Goal: Information Seeking & Learning: Learn about a topic

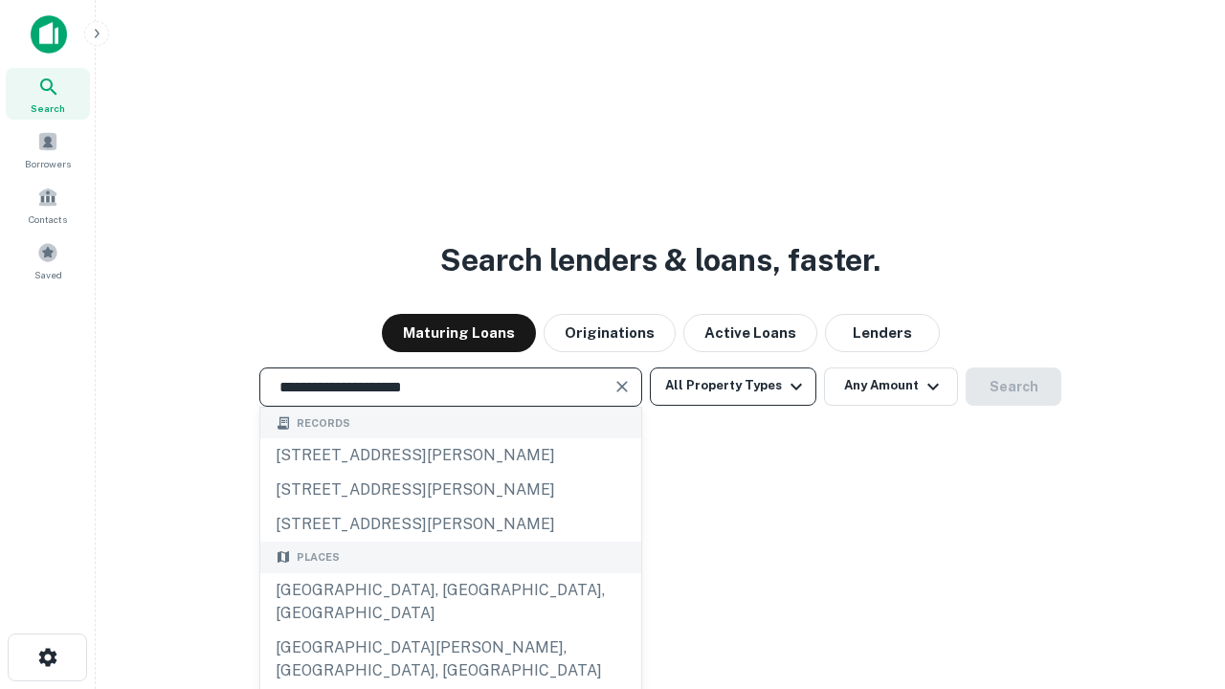
click at [450, 631] on div "[GEOGRAPHIC_DATA], [GEOGRAPHIC_DATA], [GEOGRAPHIC_DATA]" at bounding box center [450, 601] width 381 height 57
click at [733, 386] on button "All Property Types" at bounding box center [733, 386] width 166 height 38
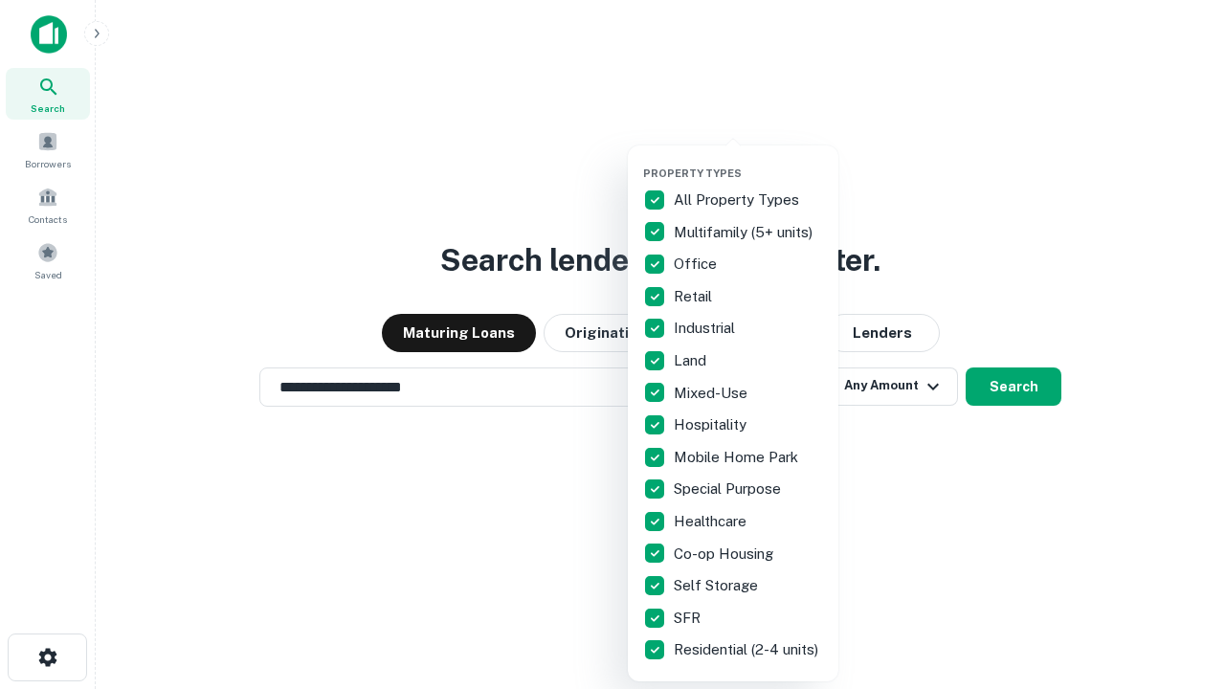
type input "**********"
click at [748, 161] on button "button" at bounding box center [748, 161] width 210 height 1
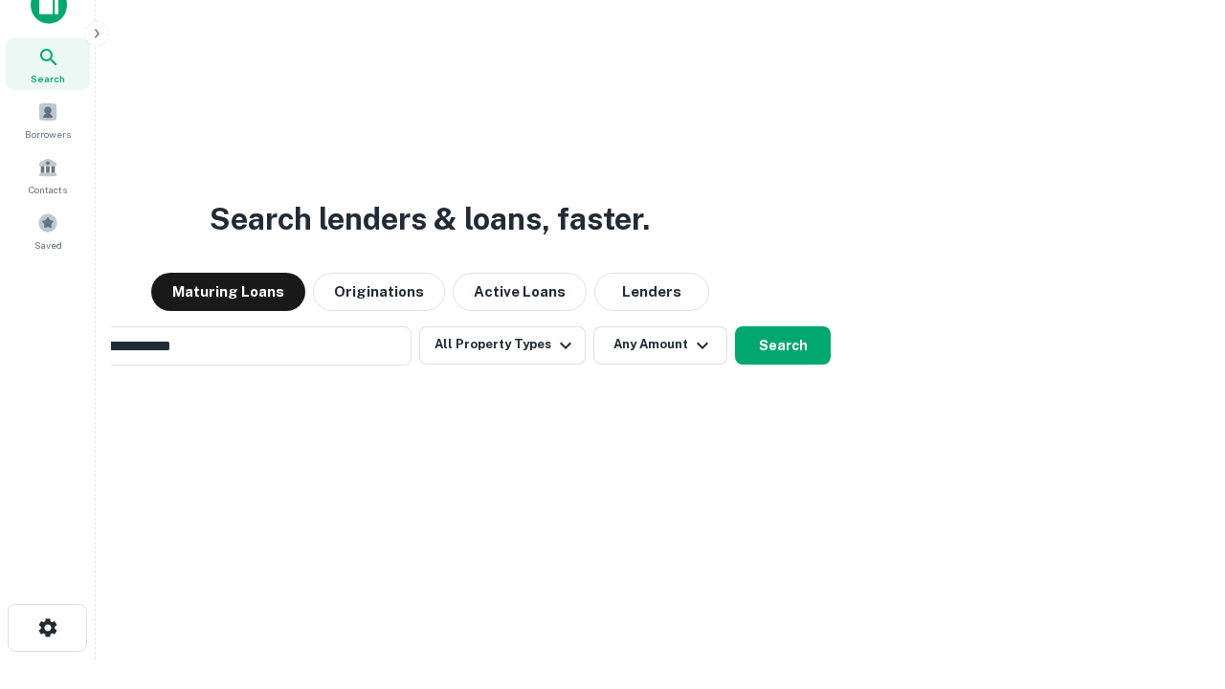
scroll to position [31, 0]
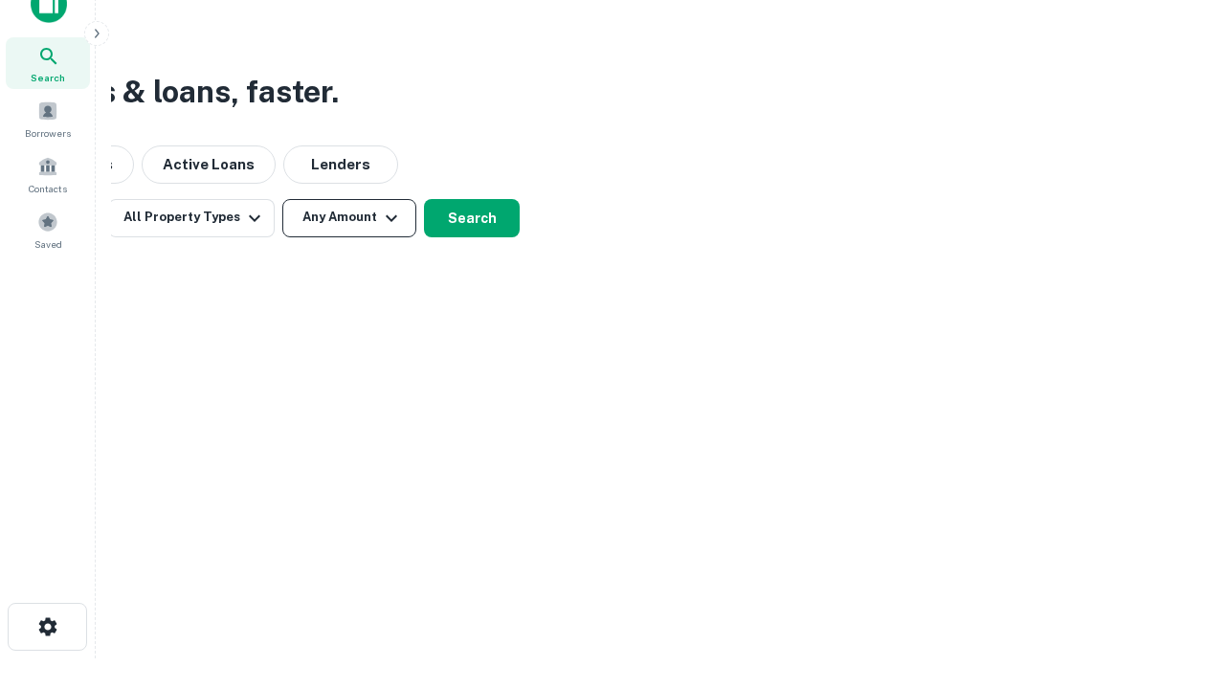
click at [349, 217] on button "Any Amount" at bounding box center [349, 218] width 134 height 38
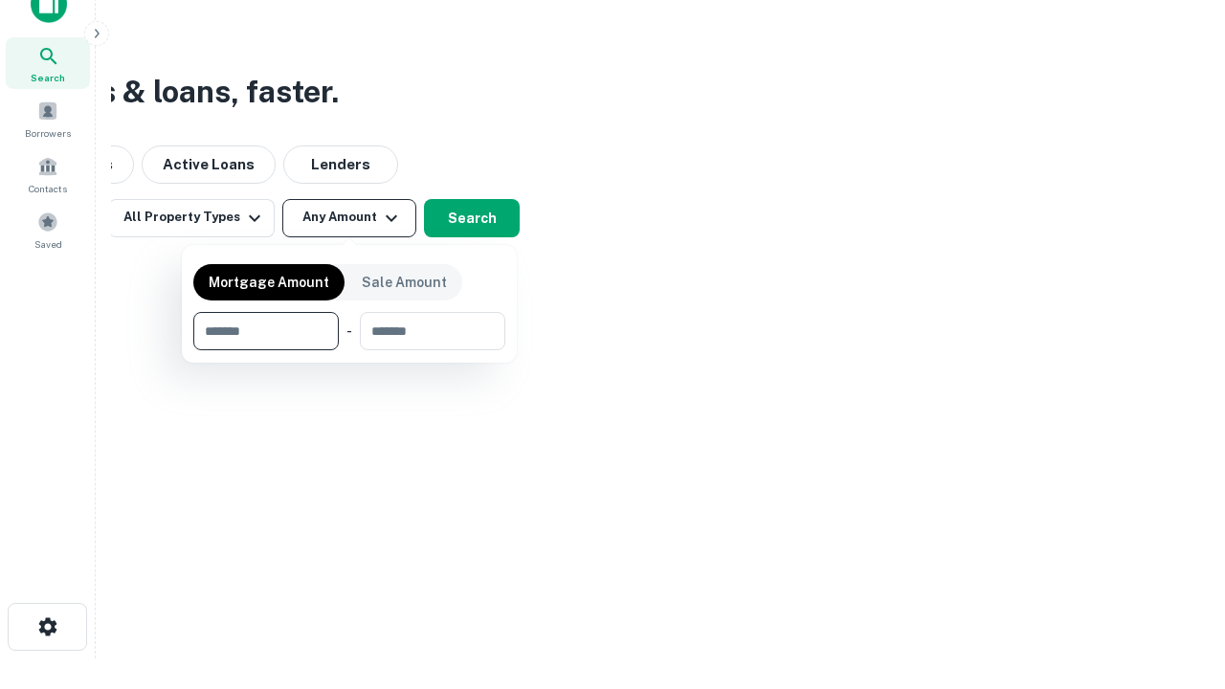
type input "*******"
click at [349, 350] on button "button" at bounding box center [349, 350] width 312 height 1
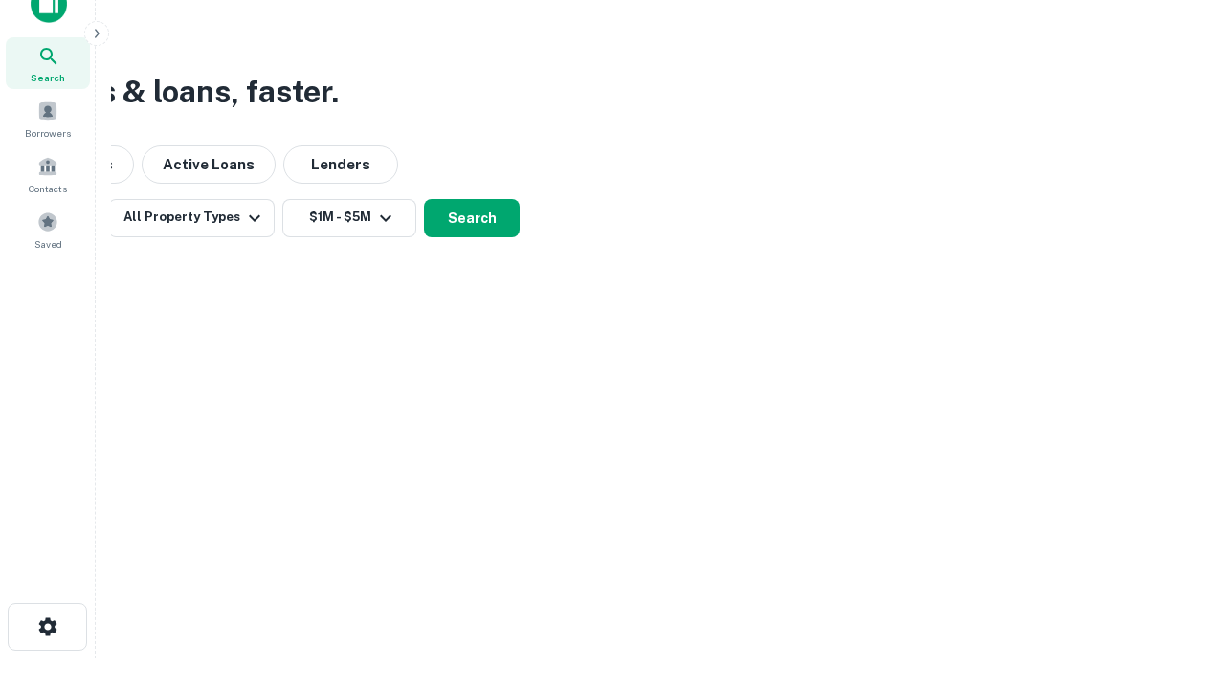
scroll to position [11, 353]
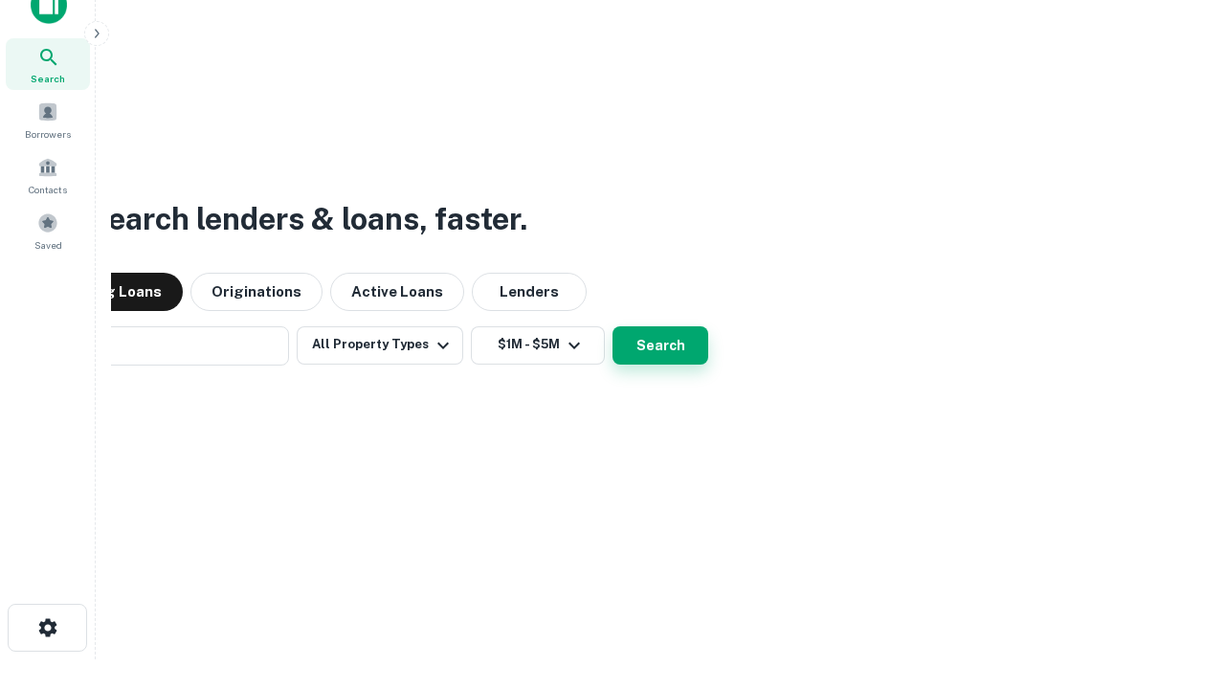
click at [612, 326] on button "Search" at bounding box center [660, 345] width 96 height 38
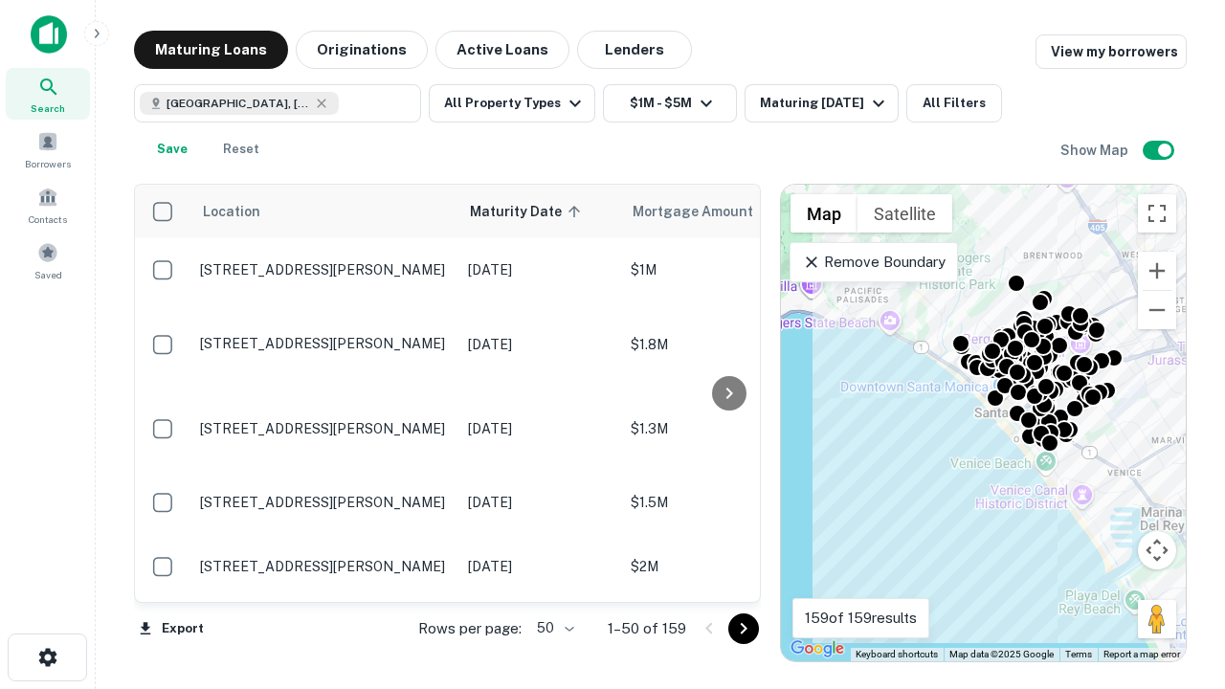
click at [552, 628] on body "Search Borrowers Contacts Saved Maturing Loans Originations Active Loans Lender…" at bounding box center [612, 344] width 1225 height 689
click at [553, 580] on li "25" at bounding box center [552, 580] width 55 height 34
